Goal: Contribute content: Add original content to the website for others to see

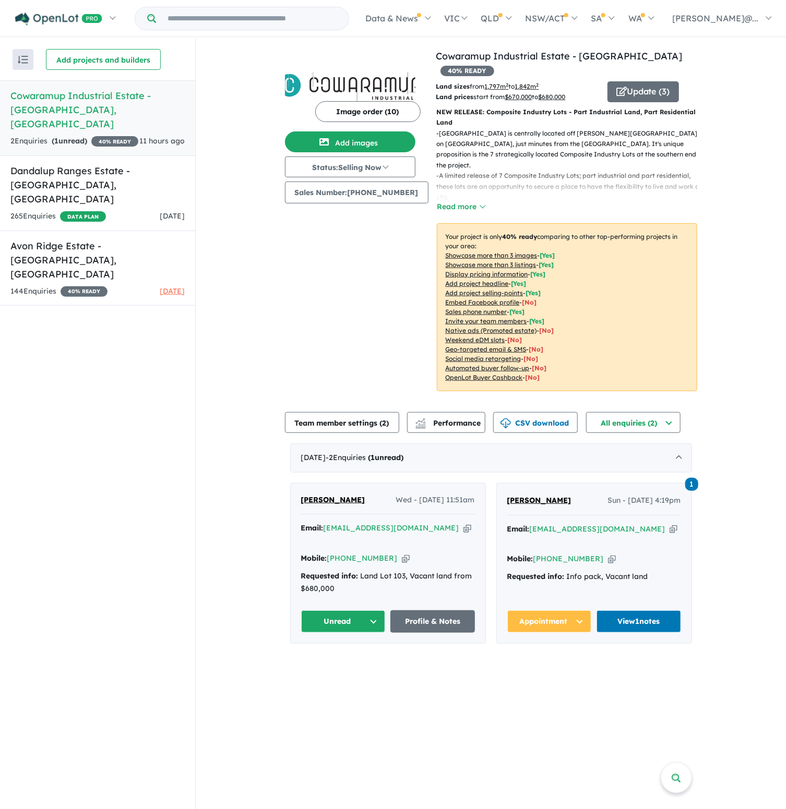
click at [90, 104] on h5 "Cowaramup Industrial Estate - [GEOGRAPHIC_DATA] , [GEOGRAPHIC_DATA]" at bounding box center [97, 110] width 174 height 42
click at [357, 138] on button "Add images" at bounding box center [350, 142] width 130 height 21
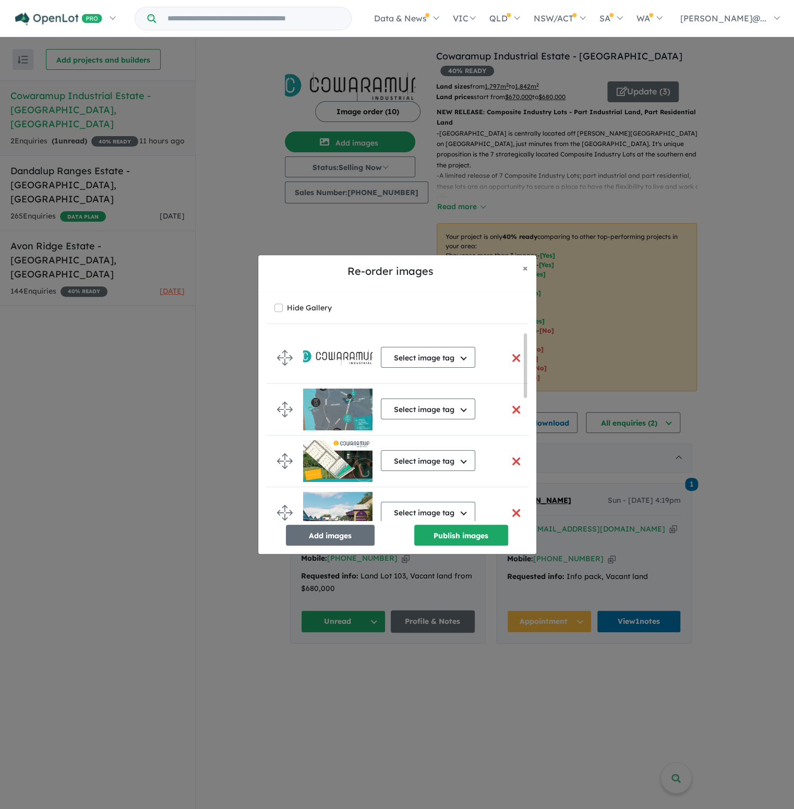
click at [509, 410] on button "button" at bounding box center [517, 410] width 22 height 22
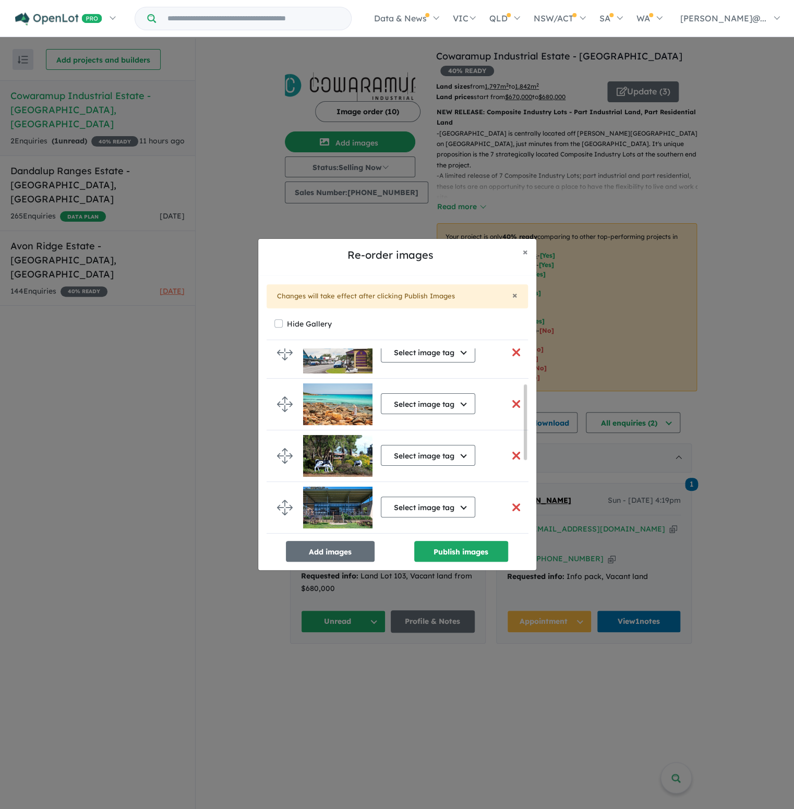
scroll to position [157, 0]
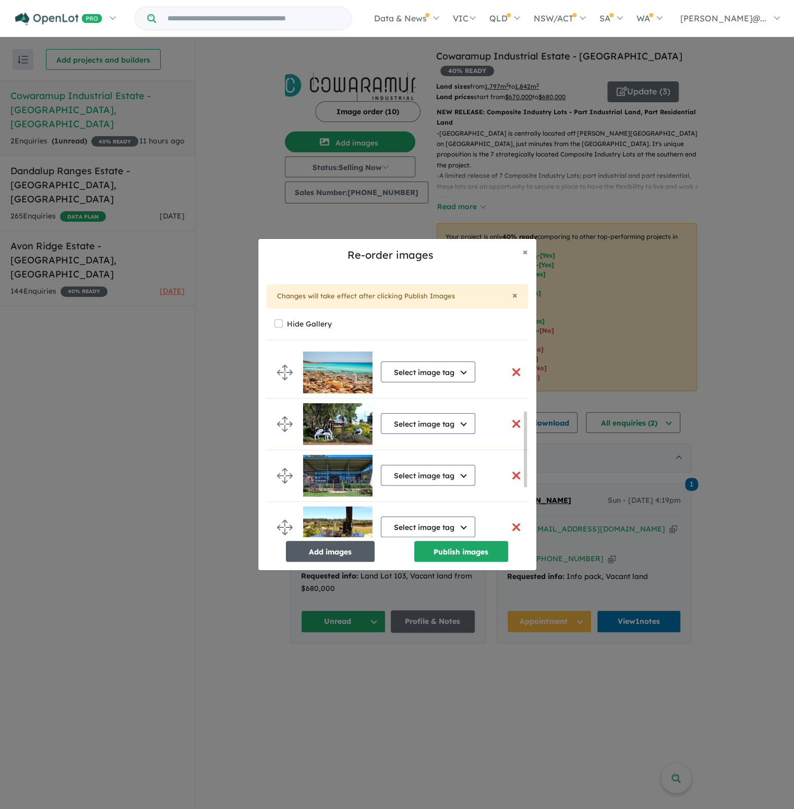
click at [342, 551] on button "Add images" at bounding box center [330, 551] width 89 height 21
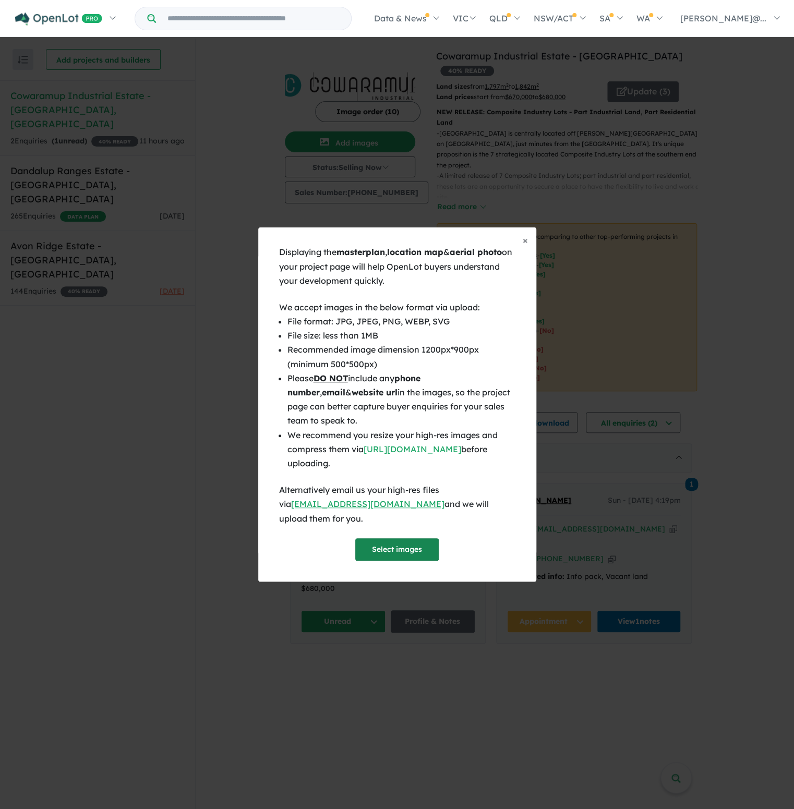
click at [405, 539] on button "Select images" at bounding box center [396, 550] width 83 height 22
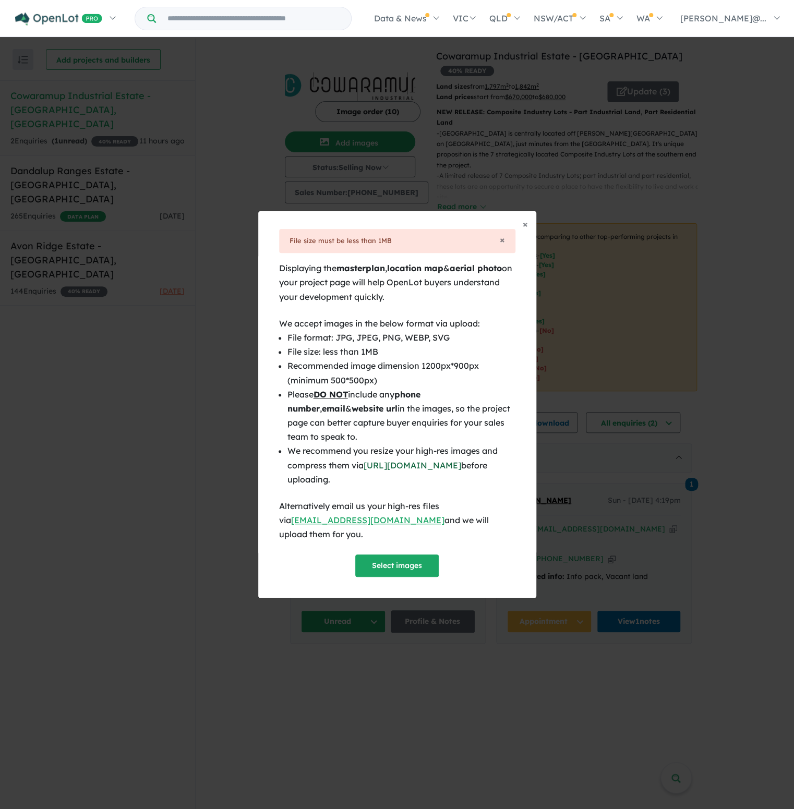
click at [408, 471] on link "[URL][DOMAIN_NAME]" at bounding box center [413, 465] width 98 height 10
click at [409, 558] on button "Select images" at bounding box center [396, 566] width 83 height 22
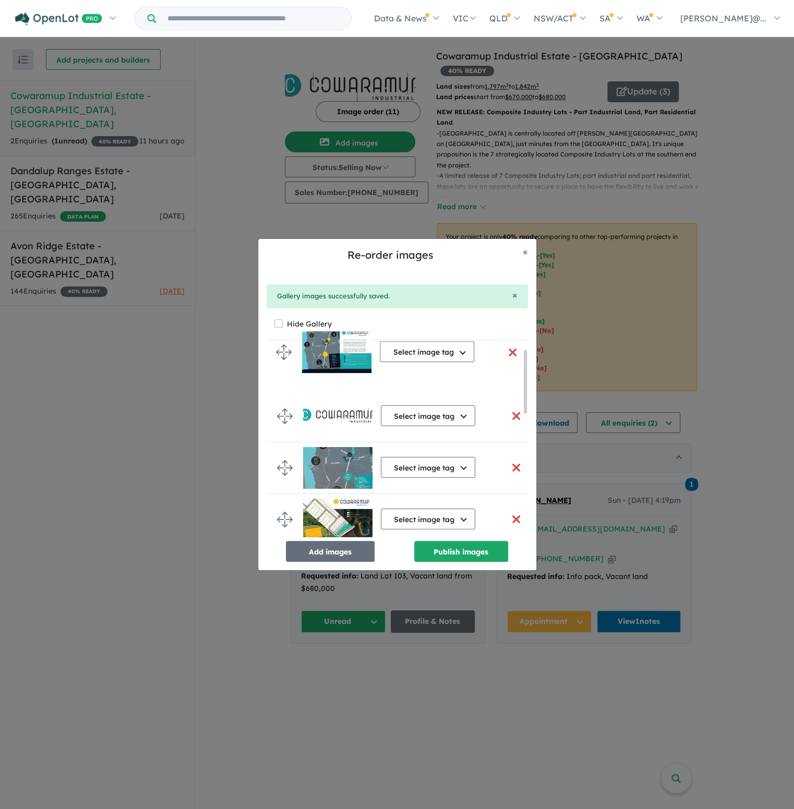
scroll to position [0, 0]
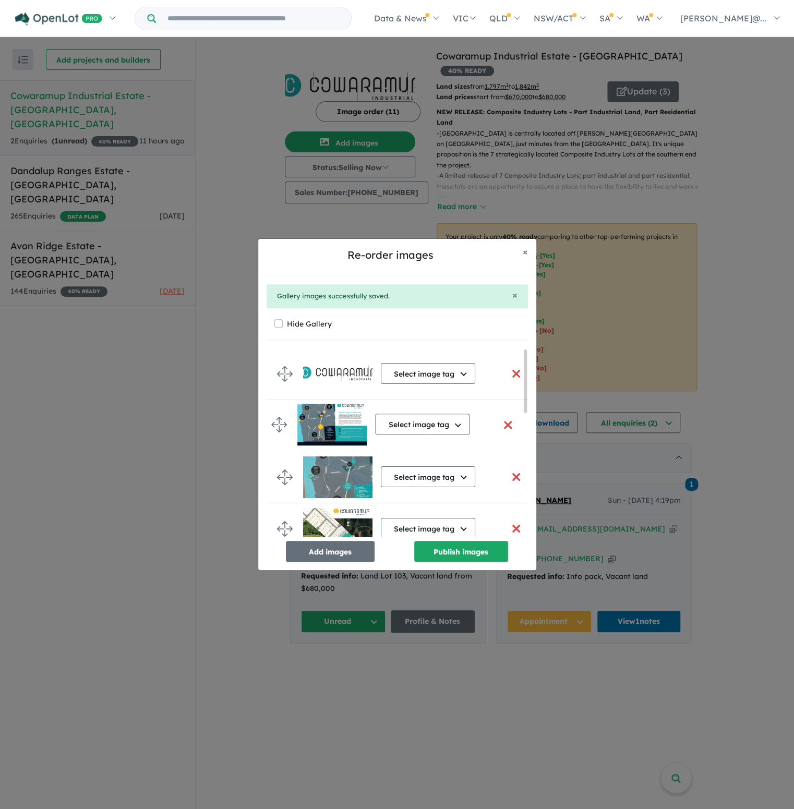
drag, startPoint x: 286, startPoint y: 515, endPoint x: 281, endPoint y: 424, distance: 91.0
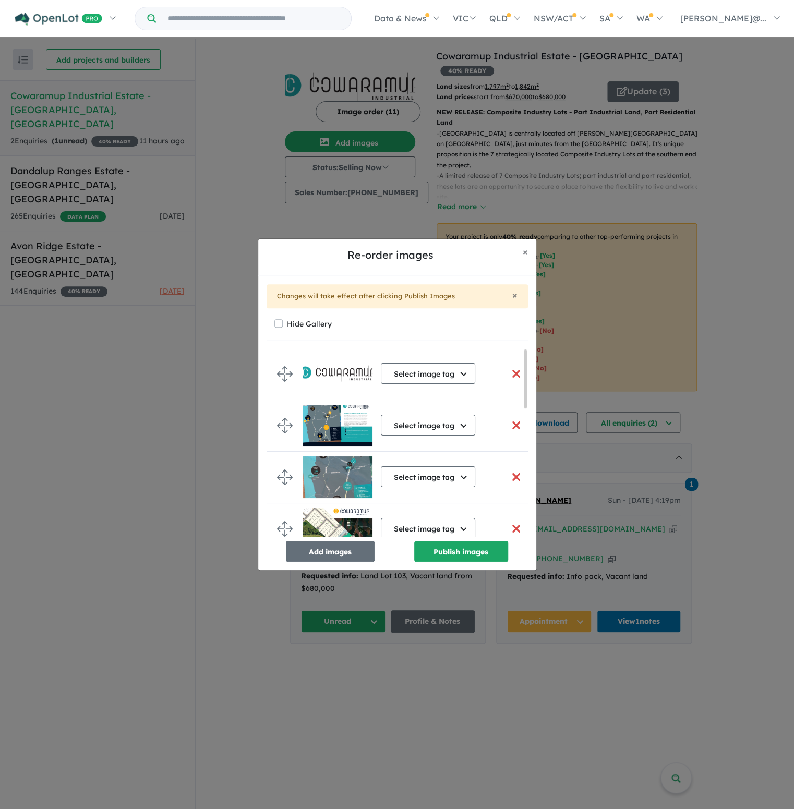
click at [337, 421] on img at bounding box center [337, 426] width 69 height 42
click at [342, 472] on img at bounding box center [337, 478] width 69 height 42
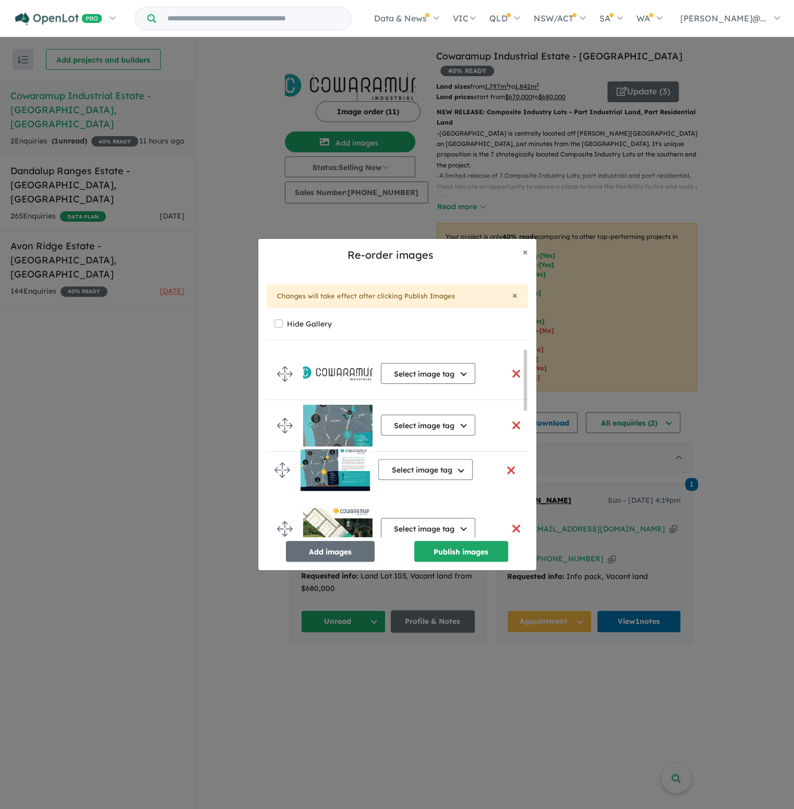
drag, startPoint x: 284, startPoint y: 424, endPoint x: 282, endPoint y: 469, distance: 44.4
click at [526, 253] on span "×" at bounding box center [525, 252] width 5 height 12
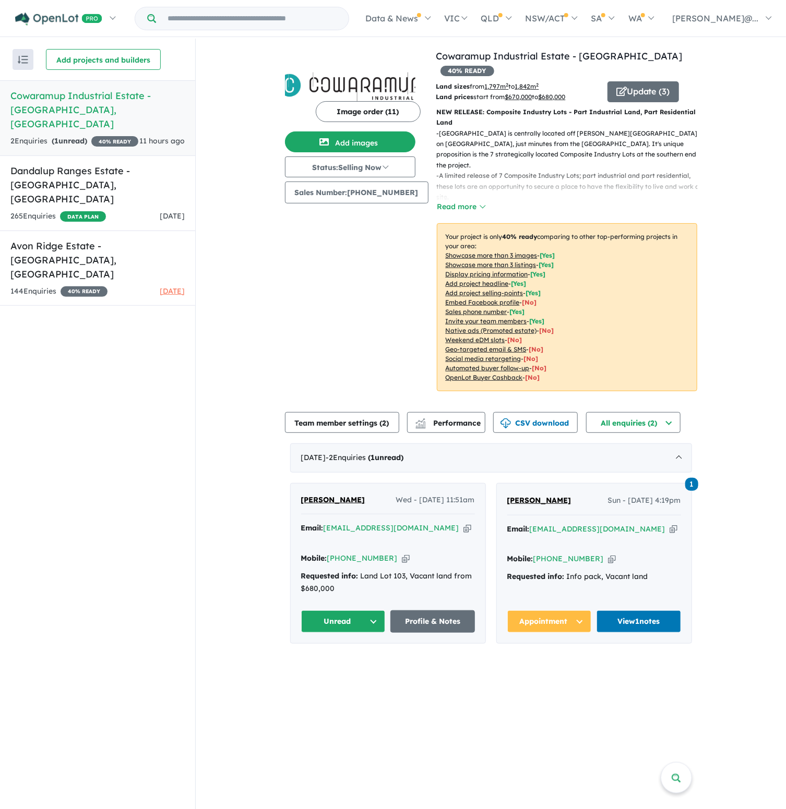
click at [371, 114] on button "Image order ( 11 )" at bounding box center [368, 111] width 105 height 21
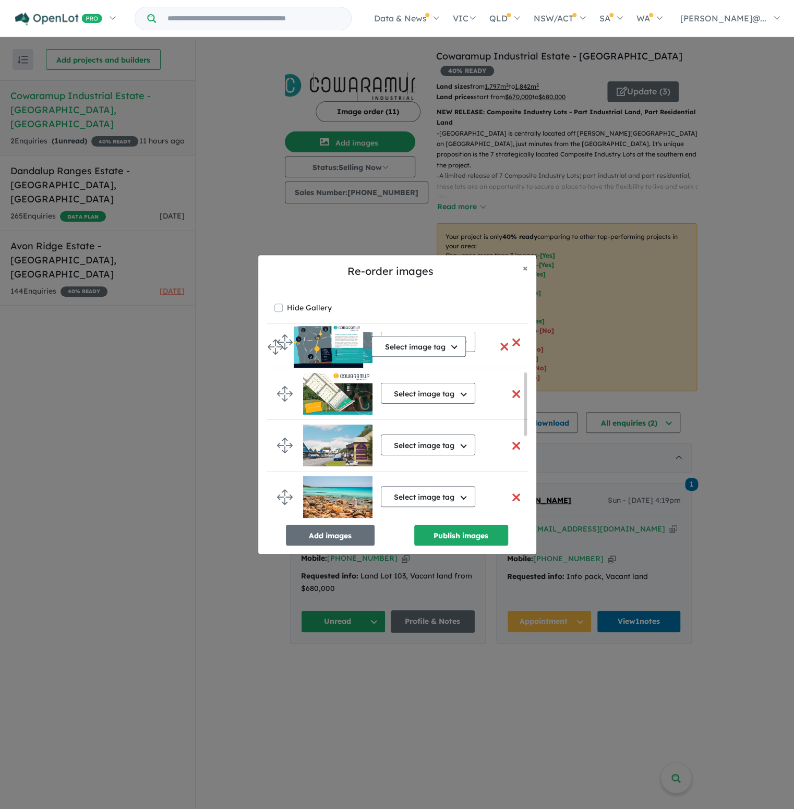
scroll to position [102, 0]
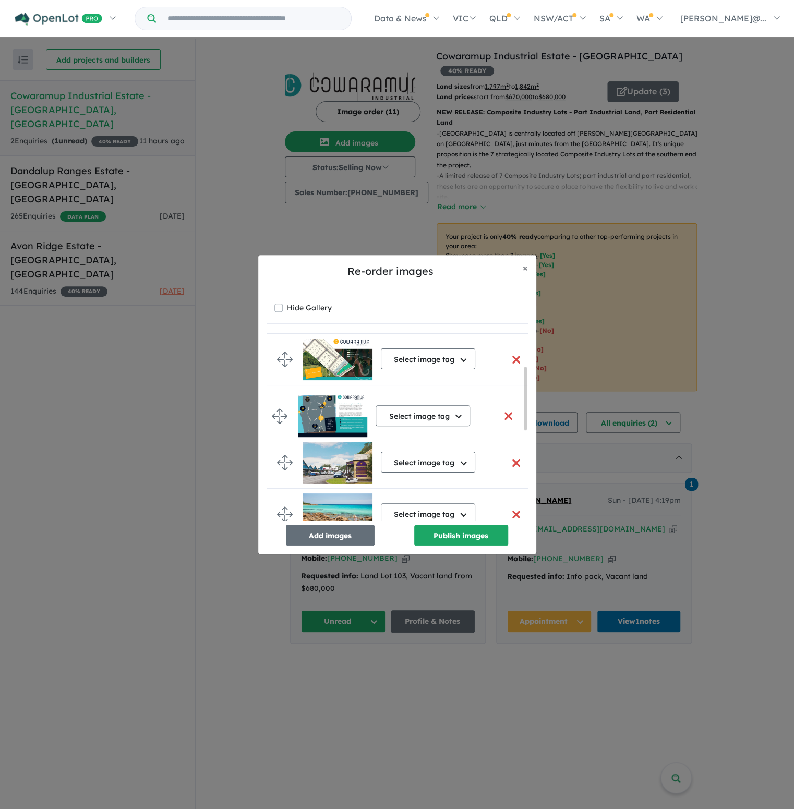
drag, startPoint x: 281, startPoint y: 499, endPoint x: 277, endPoint y: 416, distance: 83.1
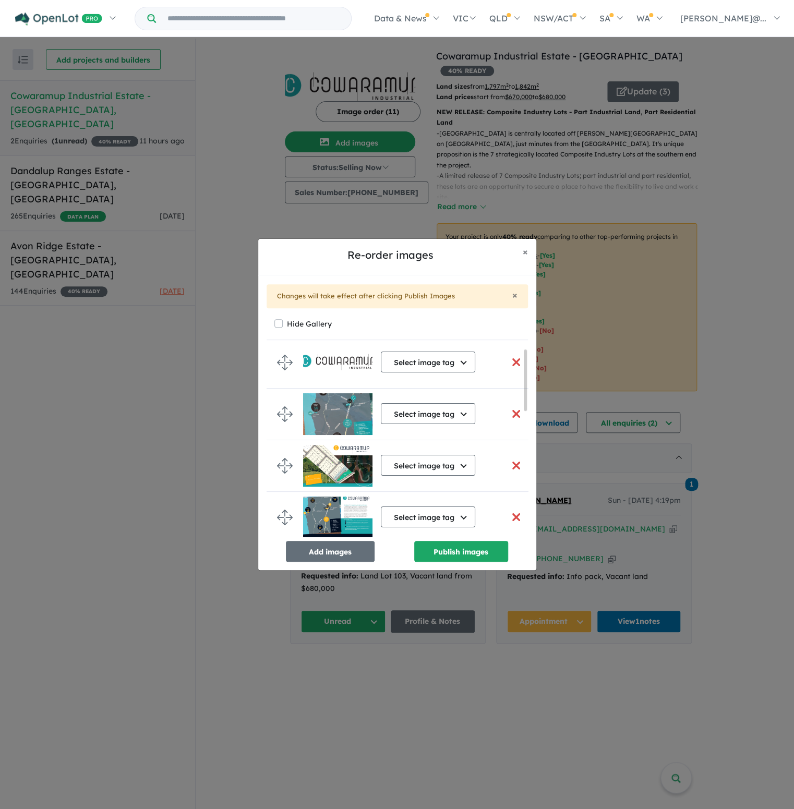
scroll to position [0, 0]
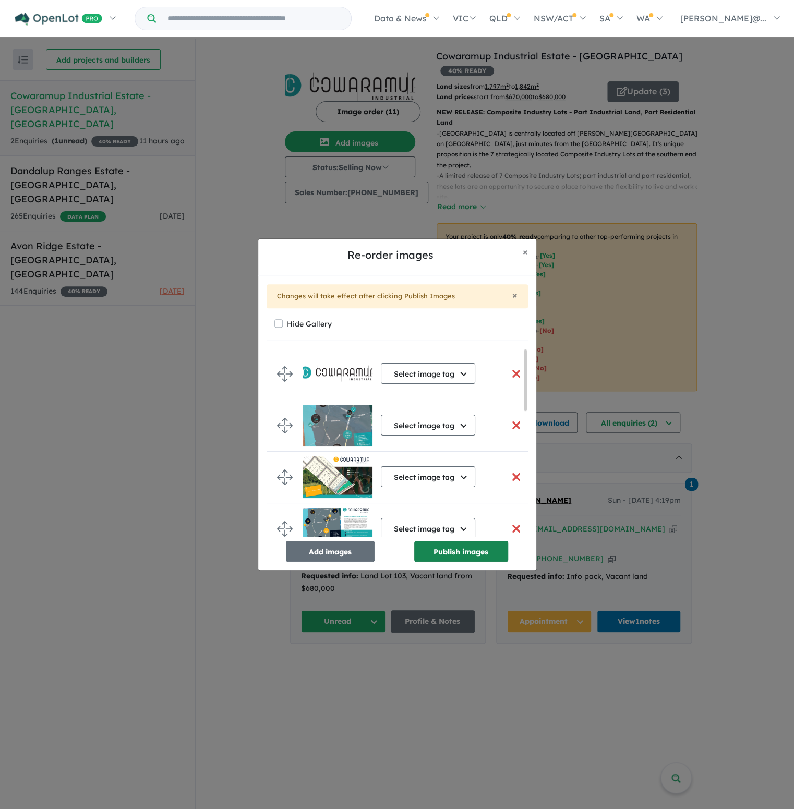
click at [465, 552] on button "Publish images" at bounding box center [461, 551] width 94 height 21
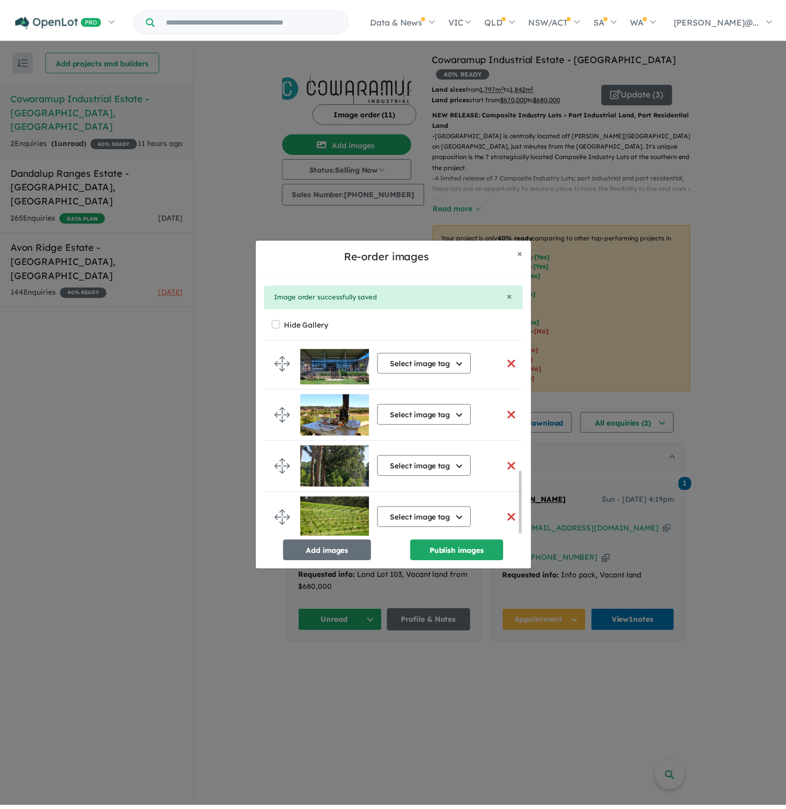
scroll to position [372, 0]
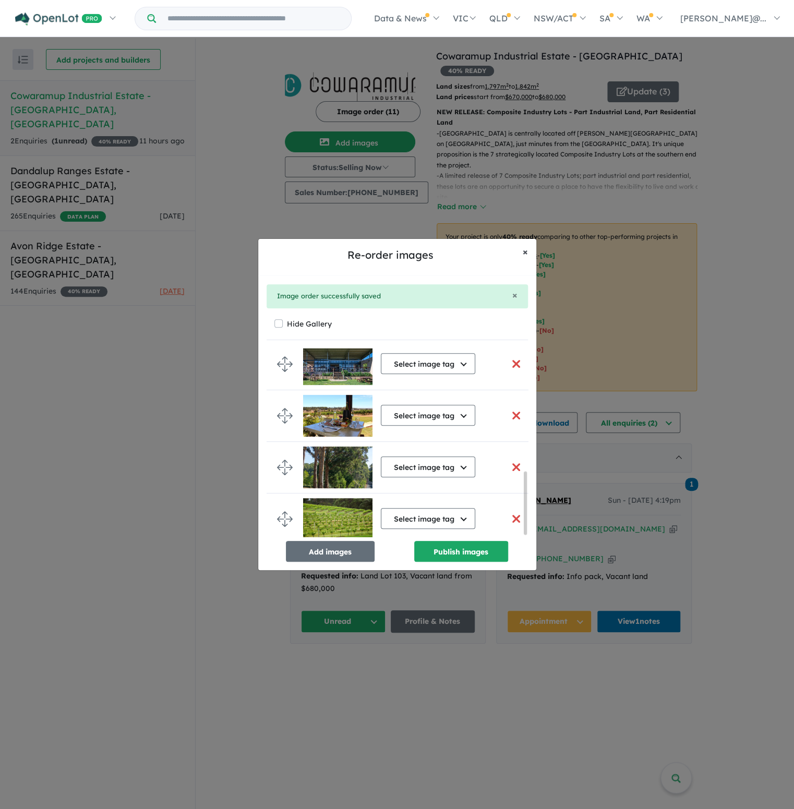
click at [524, 251] on span "×" at bounding box center [525, 252] width 5 height 12
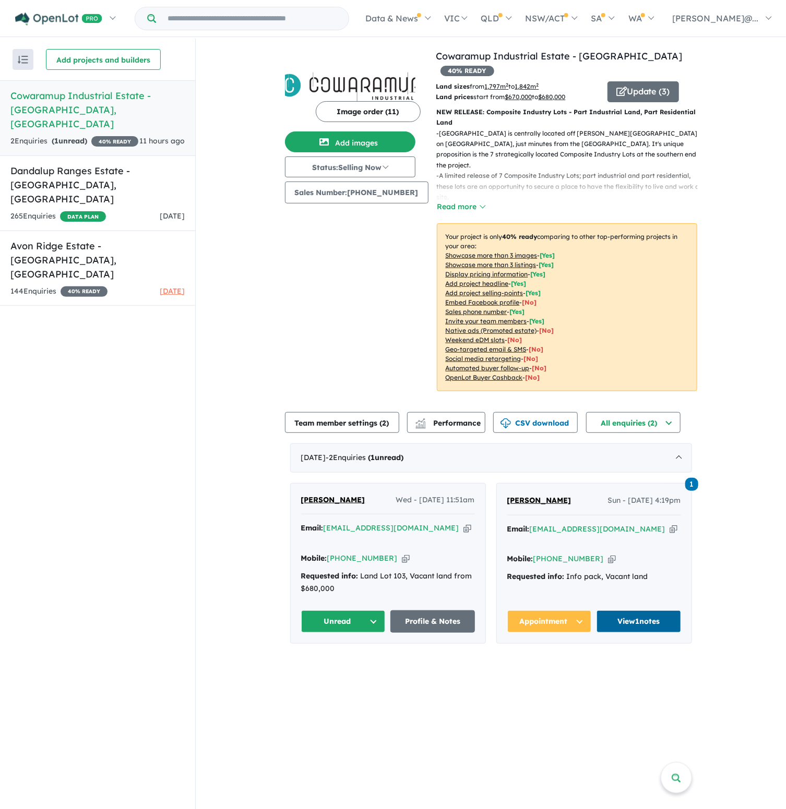
click at [643, 611] on link "View 1 notes" at bounding box center [638, 622] width 85 height 22
